Goal: Task Accomplishment & Management: Use online tool/utility

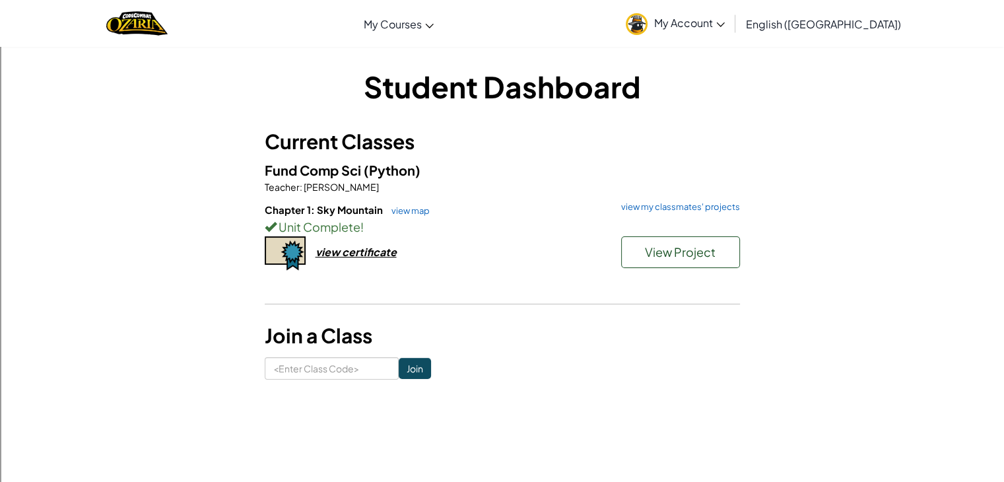
click at [675, 200] on div "Fund Comp Sci (Python) Teacher : [PERSON_NAME] Chapter 1: Sky Mountain view map…" at bounding box center [502, 230] width 475 height 141
click at [674, 207] on link "view my classmates' projects" at bounding box center [676, 207] width 125 height 9
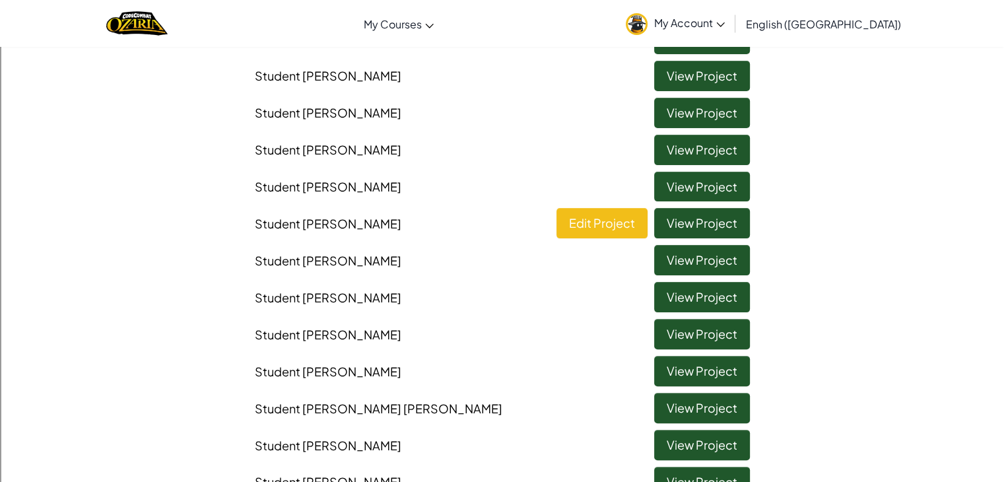
scroll to position [292, 0]
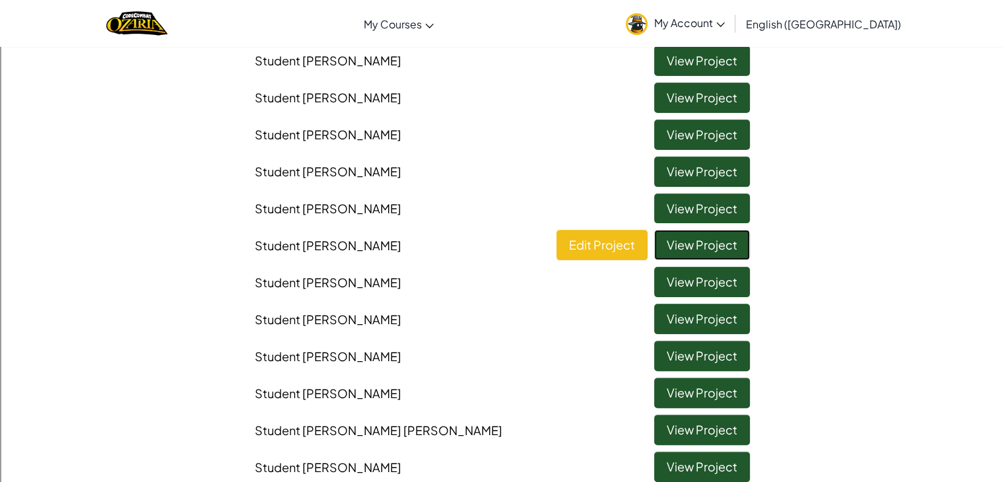
click at [701, 252] on link "View Project" at bounding box center [702, 245] width 96 height 30
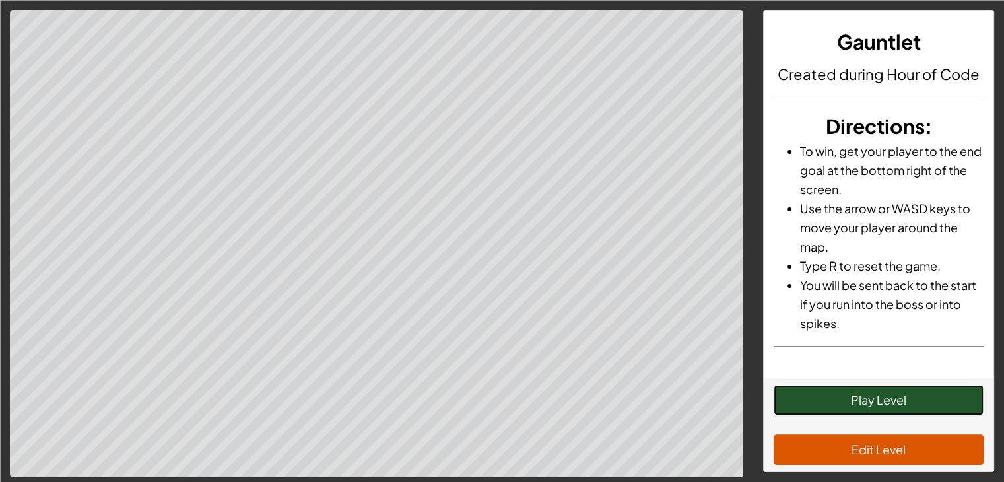
click at [867, 402] on button "Play Level" at bounding box center [878, 400] width 210 height 30
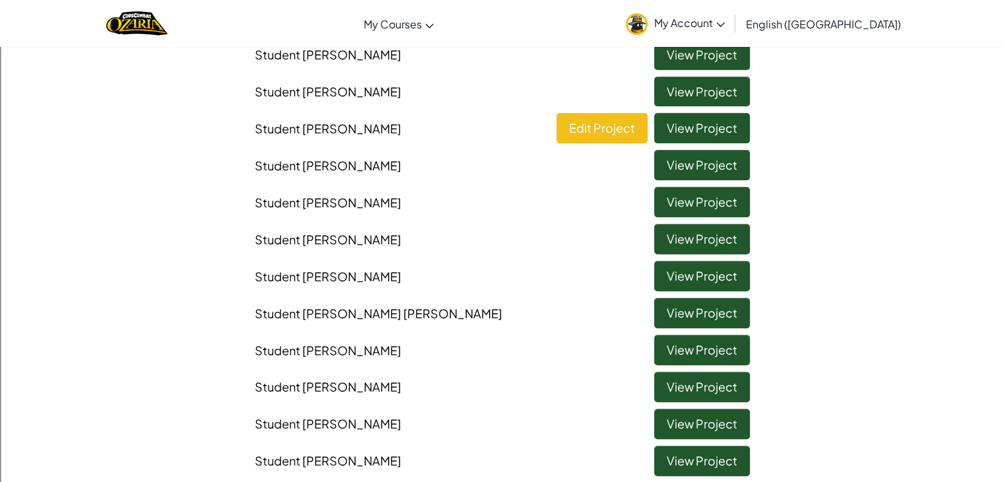
scroll to position [414, 0]
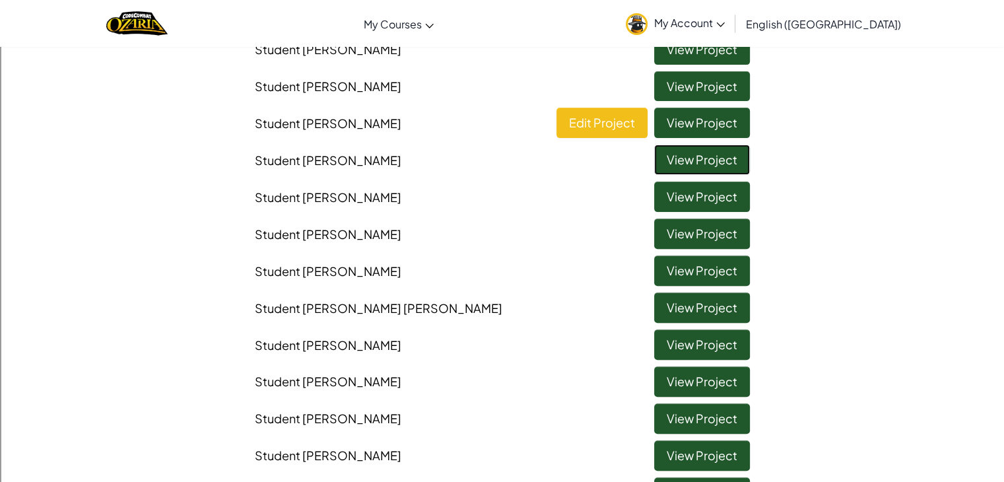
click at [690, 158] on link "View Project" at bounding box center [702, 160] width 96 height 30
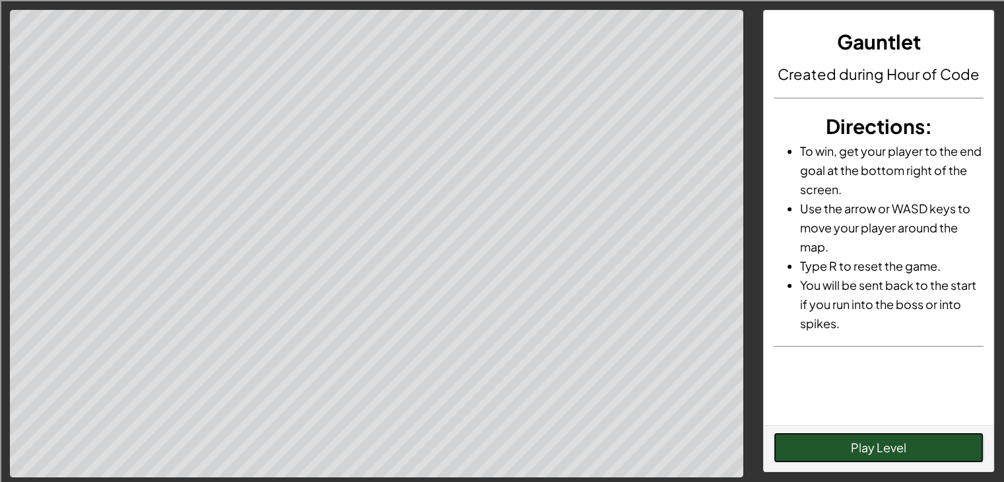
click at [868, 446] on button "Play Level" at bounding box center [878, 447] width 210 height 30
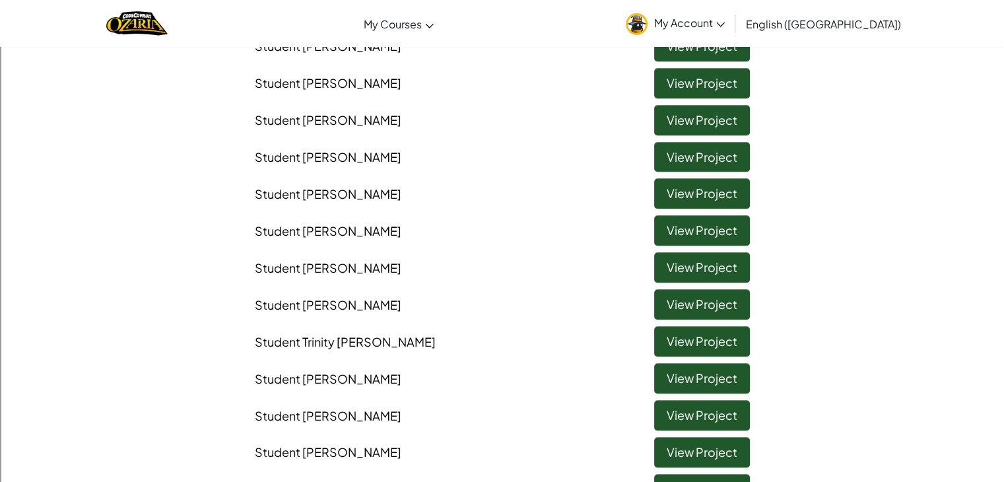
scroll to position [936, 0]
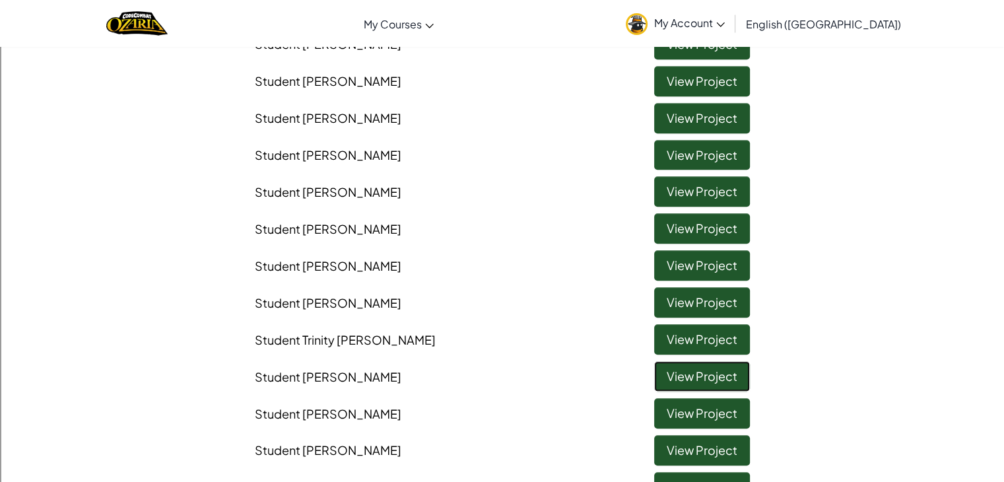
click at [700, 381] on link "View Project" at bounding box center [702, 376] width 96 height 30
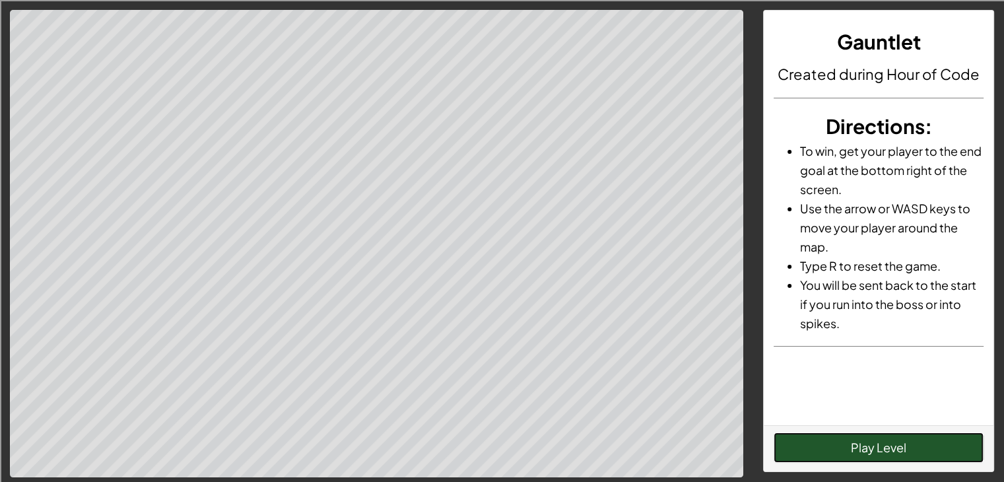
click at [885, 444] on button "Play Level" at bounding box center [878, 447] width 210 height 30
